Goal: Task Accomplishment & Management: Use online tool/utility

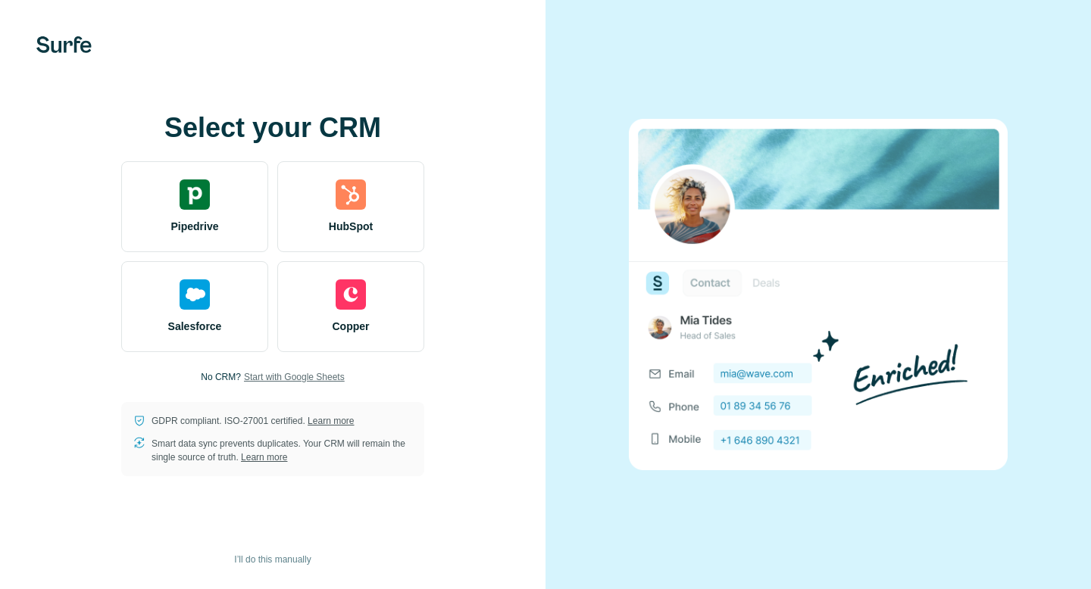
click at [273, 376] on span "Start with Google Sheets" at bounding box center [294, 377] width 101 height 14
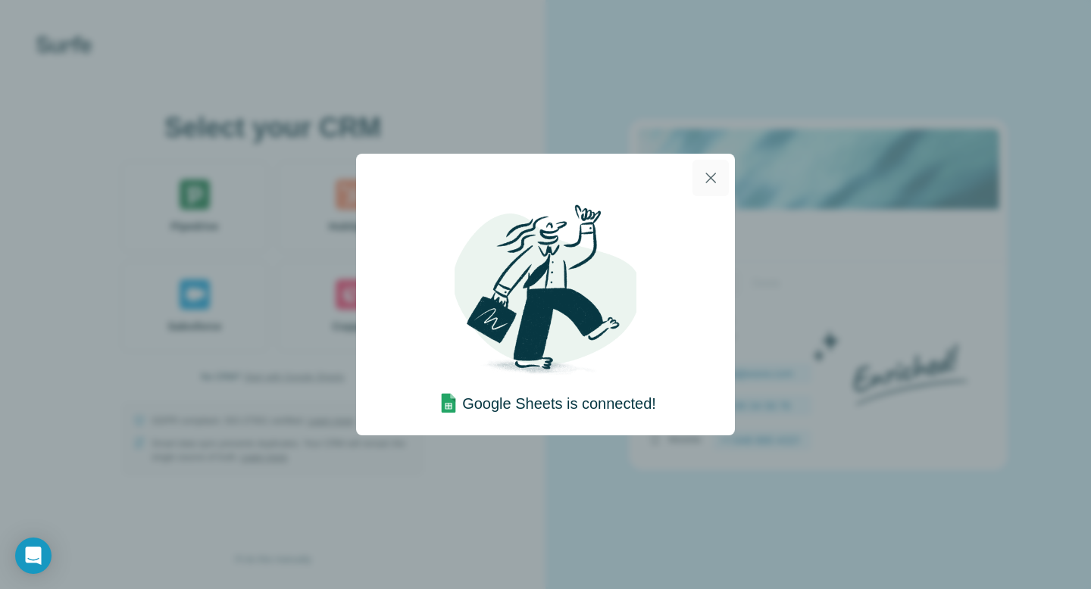
click at [709, 187] on button "button" at bounding box center [710, 178] width 36 height 36
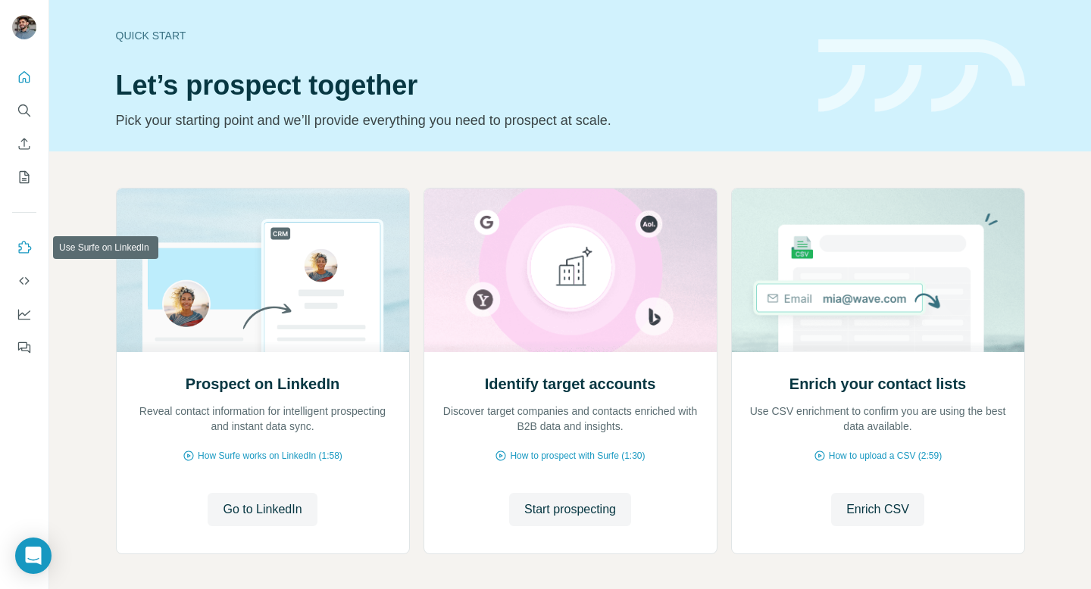
click at [23, 255] on button "Use Surfe on LinkedIn" at bounding box center [24, 247] width 24 height 27
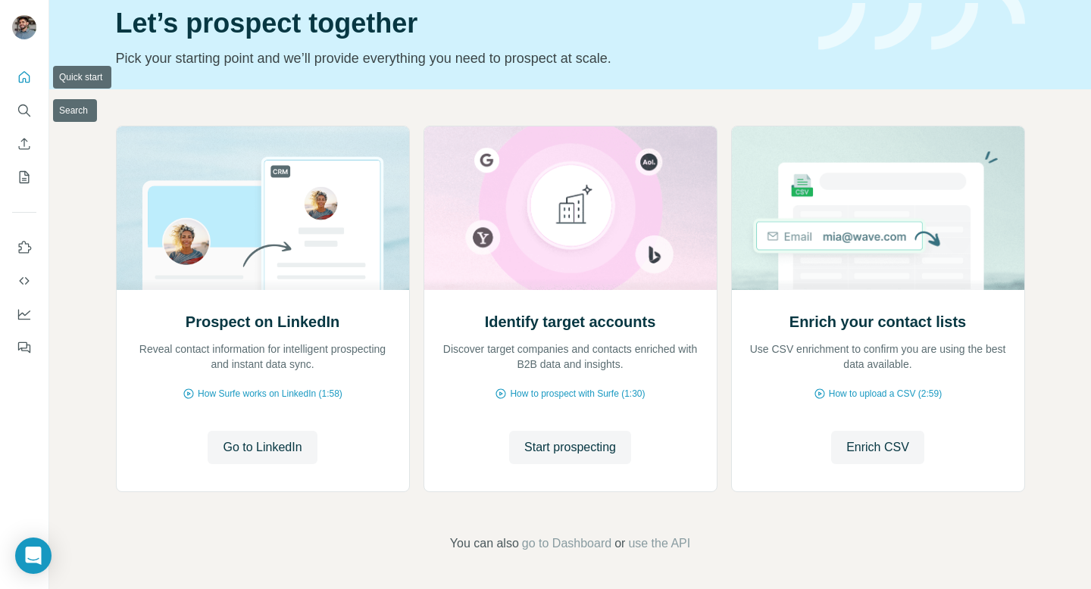
click at [8, 62] on div at bounding box center [24, 208] width 48 height 307
click at [32, 72] on button "Quick start" at bounding box center [24, 77] width 24 height 27
click at [14, 80] on button "Quick start" at bounding box center [24, 77] width 24 height 27
